Goal: Task Accomplishment & Management: Manage account settings

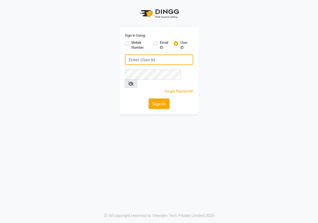
type input "e1934-25"
click at [164, 98] on button "Sign In" at bounding box center [159, 103] width 21 height 10
type input "e1934-25"
click at [158, 98] on button "Sign In" at bounding box center [159, 103] width 21 height 10
click at [158, 98] on div "Sign In" at bounding box center [159, 103] width 68 height 10
